Goal: Book appointment/travel/reservation

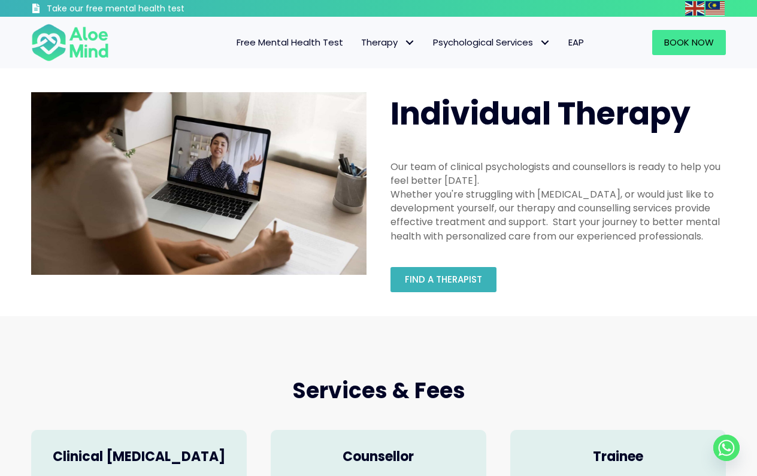
click at [445, 289] on link "Find a therapist" at bounding box center [444, 279] width 106 height 25
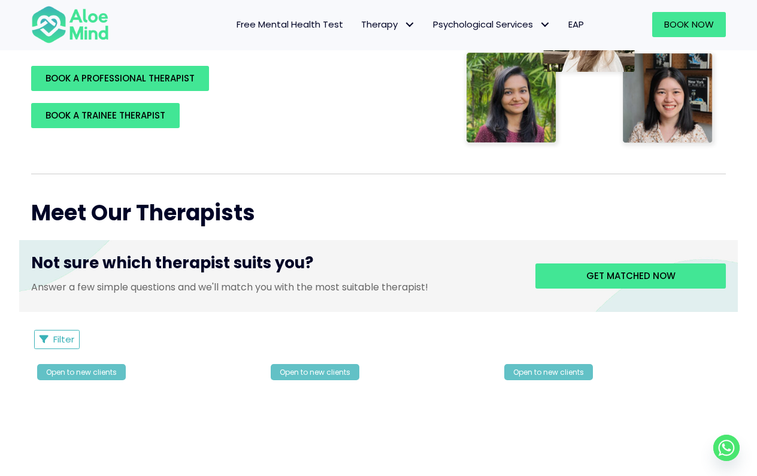
scroll to position [413, 0]
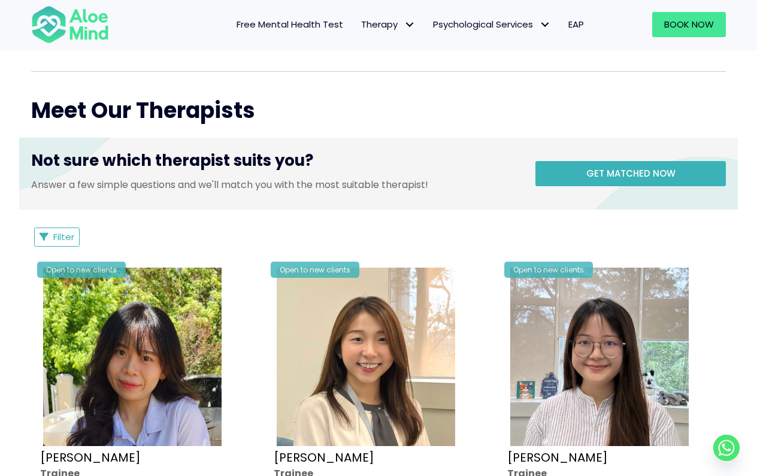
click at [584, 175] on link "Get matched now" at bounding box center [631, 173] width 191 height 25
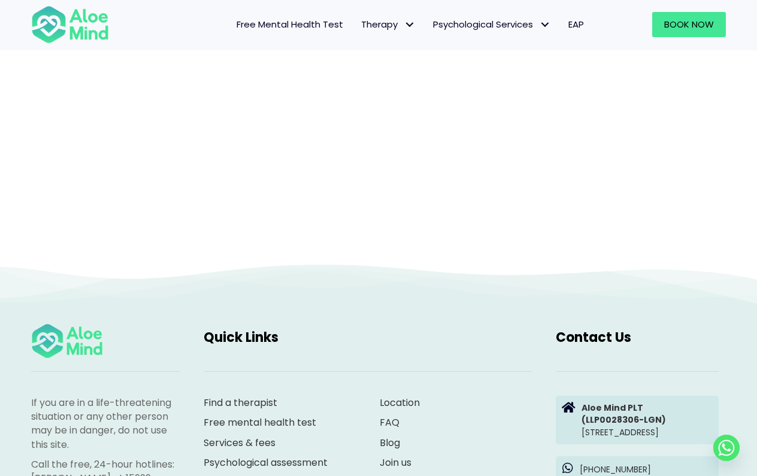
scroll to position [294, 0]
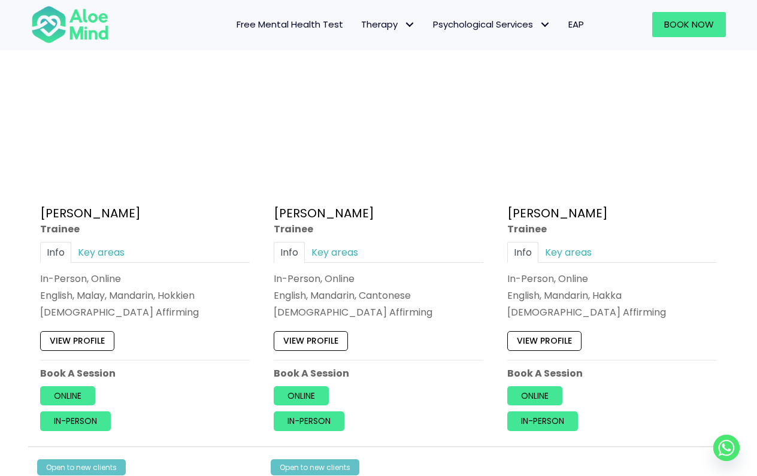
scroll to position [752, 0]
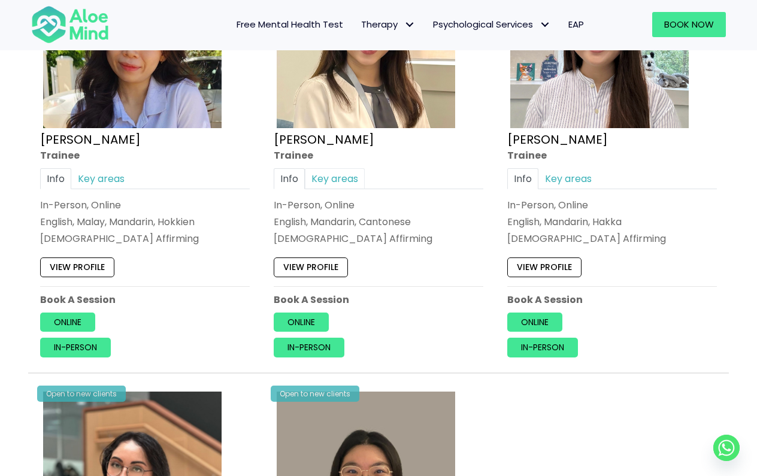
click at [330, 181] on link "Key areas" at bounding box center [335, 178] width 60 height 21
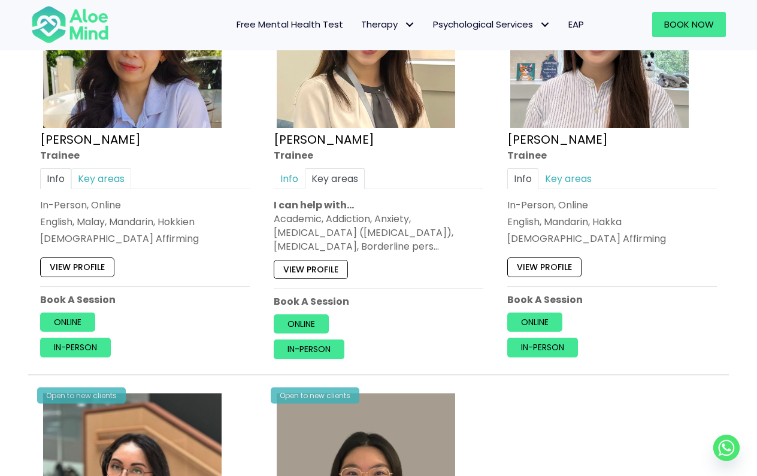
click at [98, 181] on link "Key areas" at bounding box center [101, 178] width 60 height 21
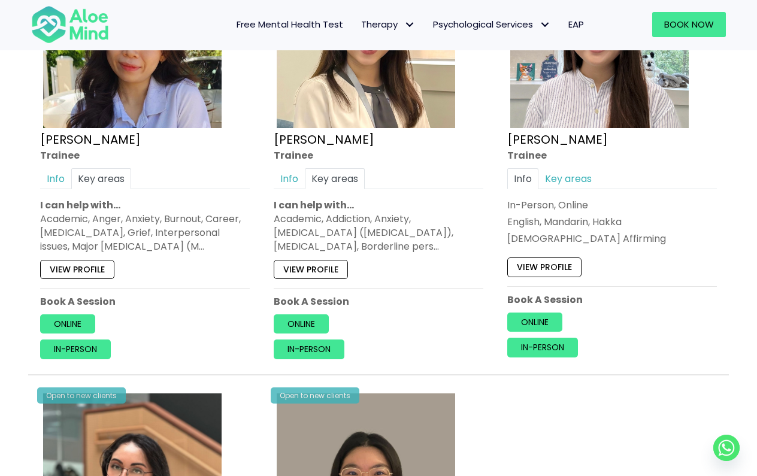
click at [590, 188] on div "Info Key areas In-Person, Online English, Mandarin, Hakka [DEMOGRAPHIC_DATA] Af…" at bounding box center [613, 207] width 210 height 78
click at [586, 186] on link "Key areas" at bounding box center [569, 178] width 60 height 21
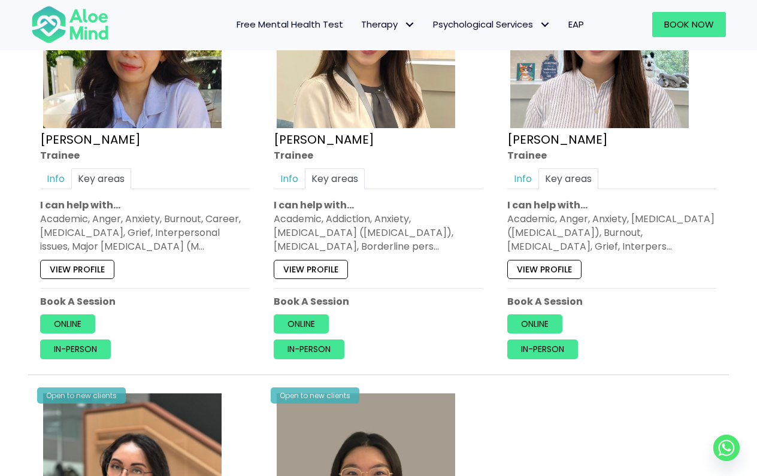
scroll to position [1126, 0]
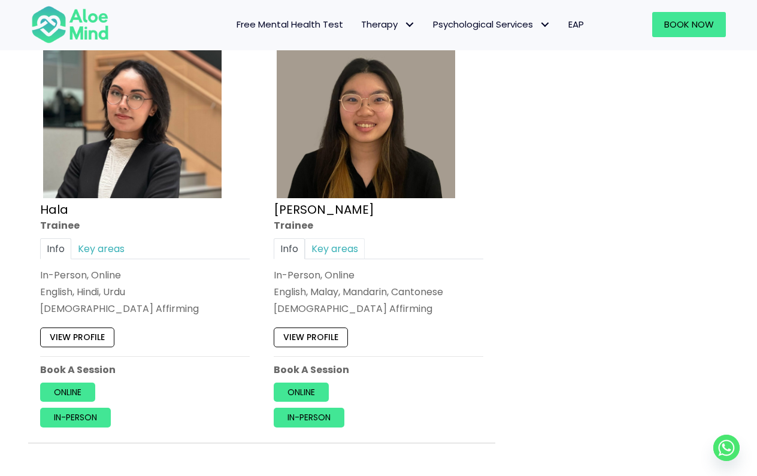
click at [345, 246] on link "Key areas" at bounding box center [335, 248] width 60 height 21
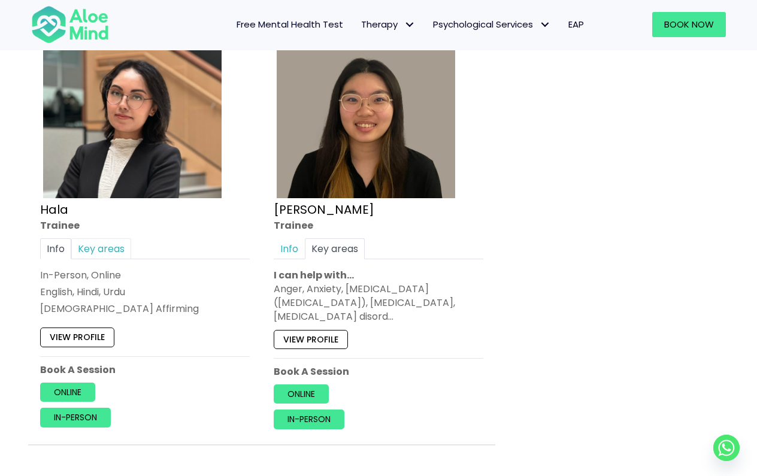
click at [85, 244] on link "Key areas" at bounding box center [101, 248] width 60 height 21
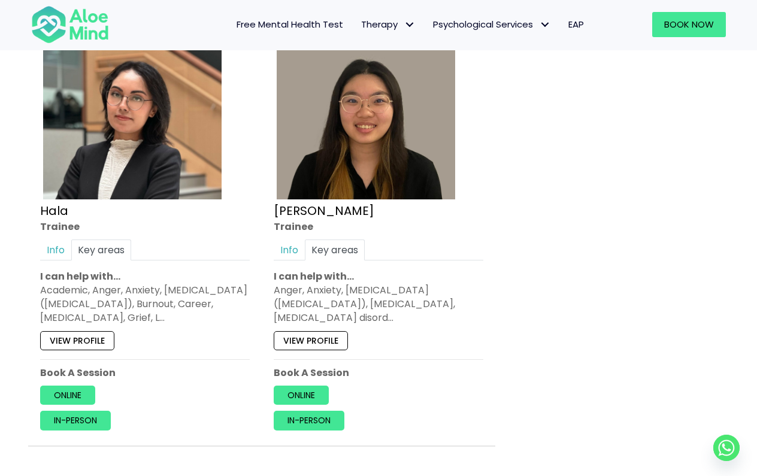
scroll to position [1182, 0]
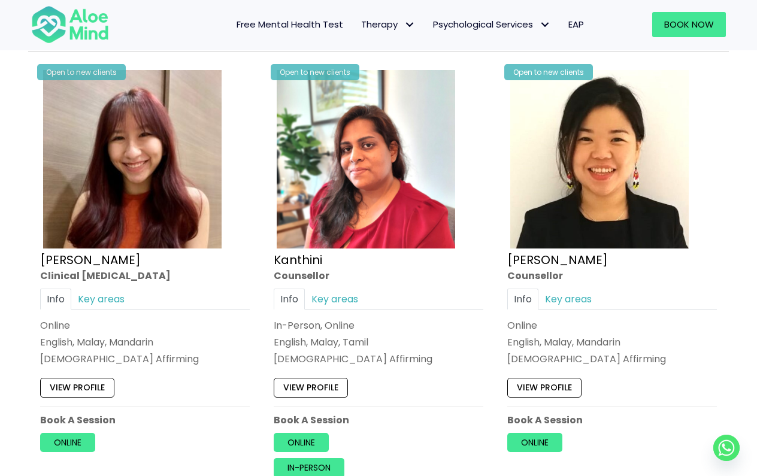
scroll to position [2411, 0]
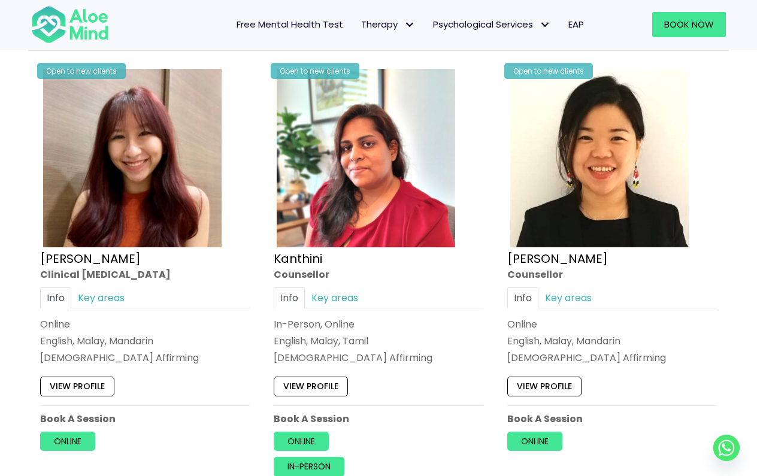
click at [418, 1] on div "Free Mental Health Test Therapy Individual therapy Teen Therapy Child Therapy C…" at bounding box center [359, 25] width 469 height 52
